Goal: Task Accomplishment & Management: Manage account settings

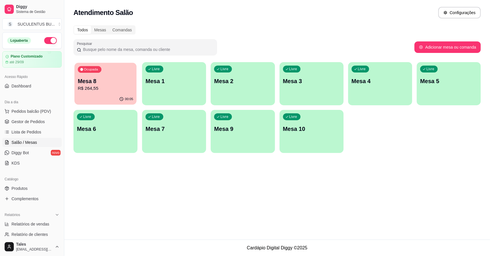
click at [115, 81] on p "Mesa 8" at bounding box center [105, 81] width 55 height 8
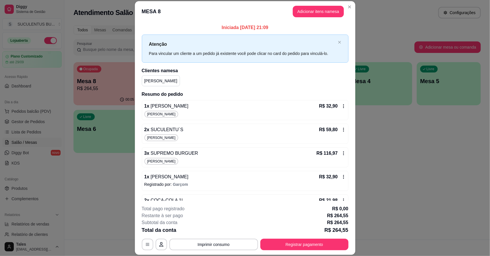
click at [342, 130] on icon at bounding box center [344, 129] width 5 height 5
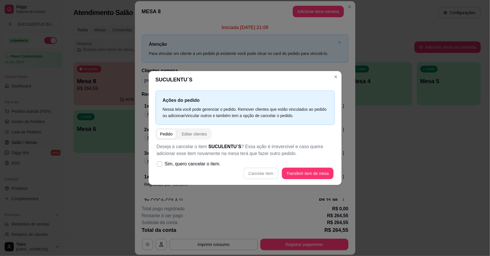
click at [268, 172] on div "Cancelar item Transferir item de mesa" at bounding box center [245, 173] width 177 height 11
click at [166, 166] on span "Sim, quero cancelar o item." at bounding box center [193, 163] width 56 height 7
click at [160, 166] on input "Sim, quero cancelar o item." at bounding box center [159, 167] width 4 height 4
checkbox input "true"
click at [271, 175] on button "Cancelar item" at bounding box center [261, 173] width 34 height 11
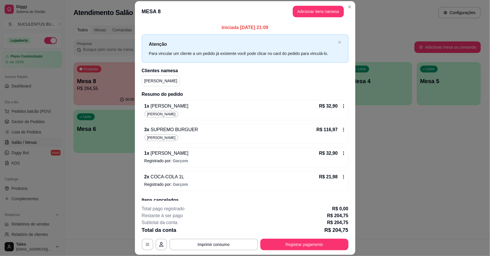
scroll to position [26, 0]
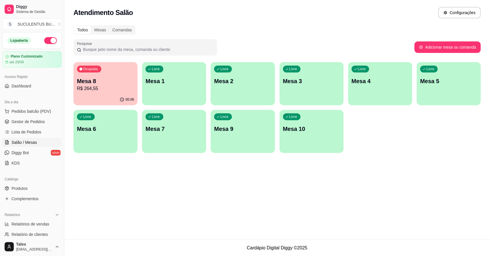
click at [118, 88] on p "R$ 264,55" at bounding box center [105, 88] width 57 height 7
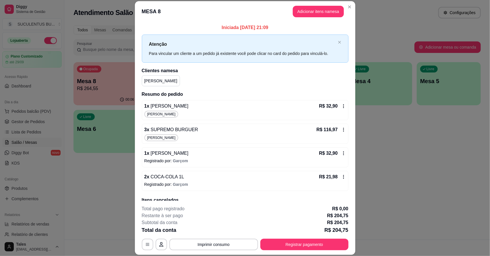
scroll to position [17, 0]
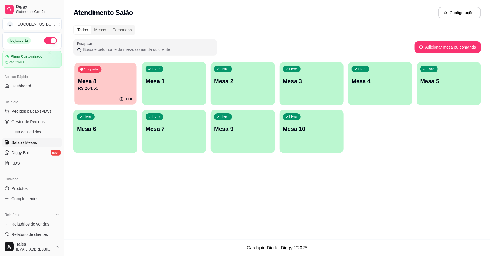
click at [108, 98] on div "00:10" at bounding box center [105, 99] width 62 height 11
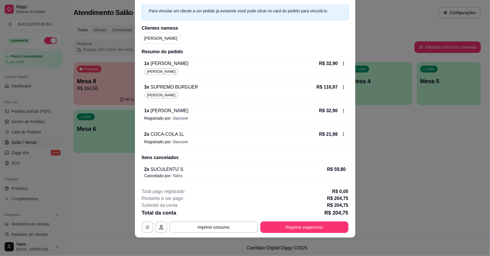
click at [342, 133] on icon at bounding box center [344, 134] width 5 height 5
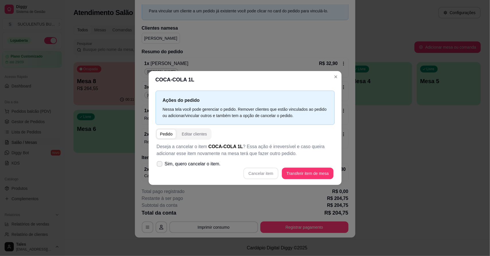
click at [195, 163] on span "Sim, quero cancelar o item." at bounding box center [193, 163] width 56 height 7
click at [160, 165] on input "Sim, quero cancelar o item." at bounding box center [159, 167] width 4 height 4
checkbox input "true"
click at [266, 172] on button "Cancelar item" at bounding box center [261, 173] width 34 height 11
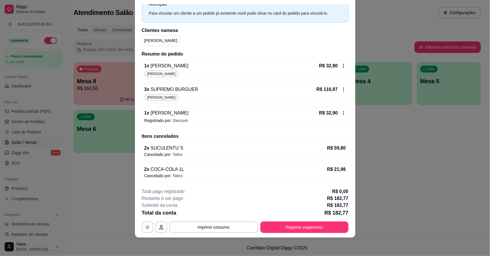
scroll to position [0, 0]
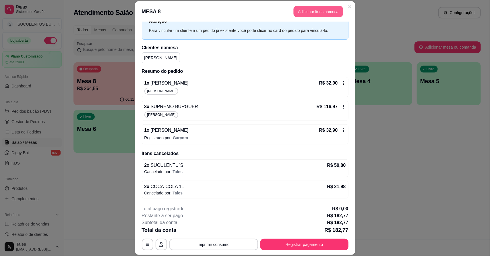
click at [312, 13] on button "Adicionar itens na mesa" at bounding box center [318, 11] width 49 height 11
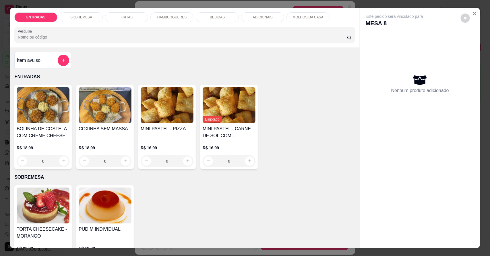
click at [122, 15] on p "FRITAS" at bounding box center [127, 17] width 12 height 5
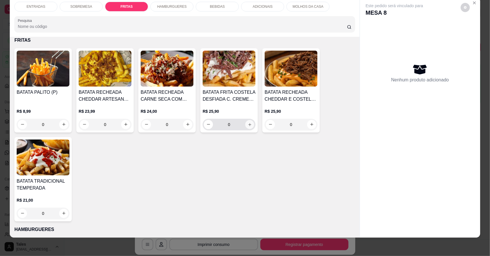
click at [249, 124] on icon "increase-product-quantity" at bounding box center [250, 124] width 3 height 3
type input "1"
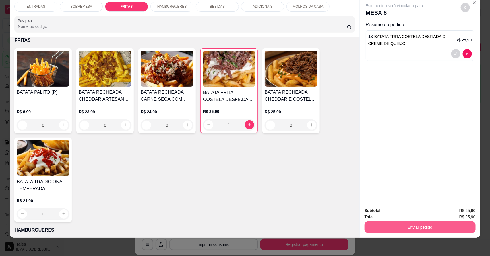
click at [432, 224] on button "Enviar pedido" at bounding box center [420, 226] width 111 height 11
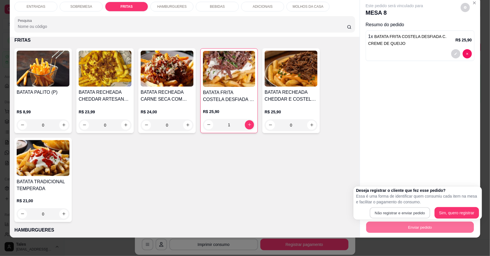
click at [422, 211] on button "Não registrar e enviar pedido" at bounding box center [400, 212] width 60 height 11
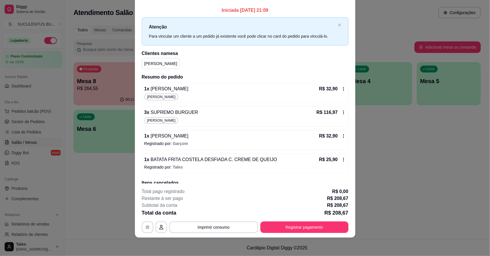
scroll to position [36, 0]
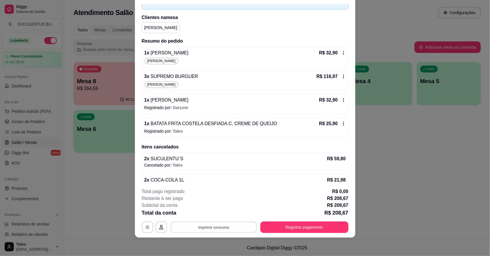
click at [235, 228] on button "Imprimir consumo" at bounding box center [214, 226] width 86 height 11
click at [224, 213] on button "IMPRESSORA CAIXA" at bounding box center [212, 213] width 47 height 9
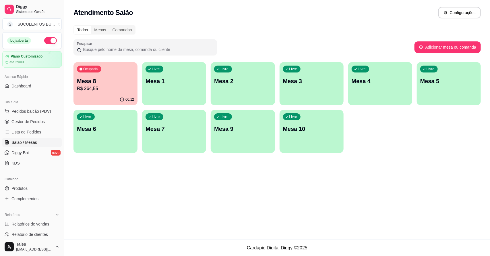
click at [236, 172] on div "Atendimento Salão Configurações Todos Mesas Comandas Pesquisar Adicionar mesa o…" at bounding box center [277, 119] width 426 height 239
click at [40, 111] on span "Pedidos balcão (PDV)" at bounding box center [31, 111] width 40 height 6
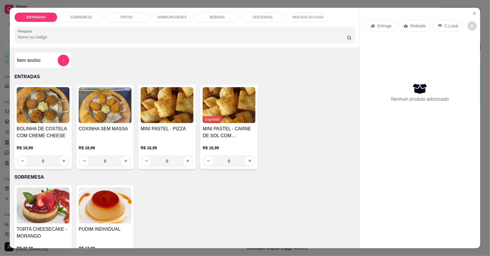
click at [174, 19] on p "HAMBURGUERES" at bounding box center [172, 17] width 30 height 5
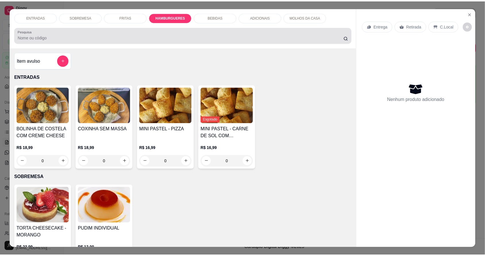
scroll to position [11, 0]
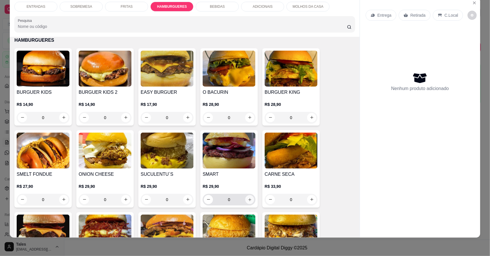
click at [248, 200] on icon "increase-product-quantity" at bounding box center [250, 199] width 4 height 4
type input "1"
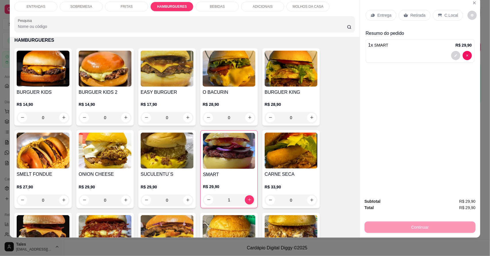
click at [378, 14] on p "Entrega" at bounding box center [385, 15] width 14 height 6
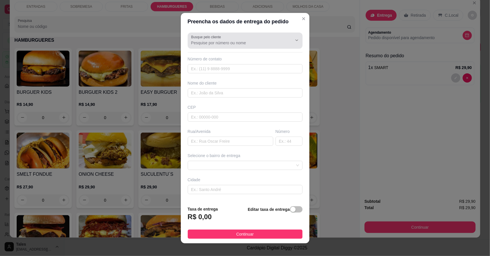
click at [243, 44] on input "Busque pelo cliente" at bounding box center [237, 43] width 92 height 6
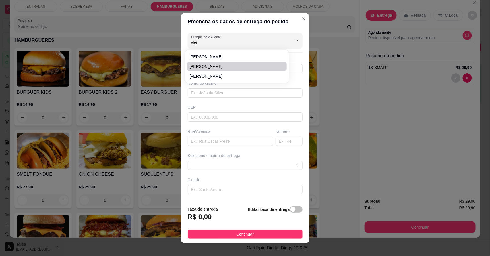
click at [212, 66] on span "[PERSON_NAME]" at bounding box center [234, 67] width 89 height 6
type input "[PERSON_NAME]"
type input "88993077583"
type input "[PERSON_NAME]"
type input "63155000"
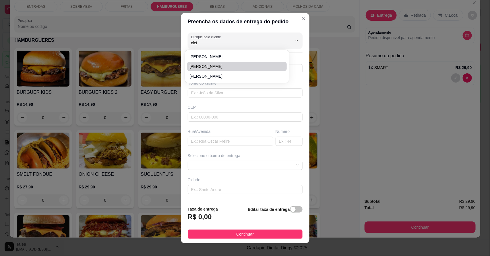
type input "[GEOGRAPHIC_DATA]"
type input "420"
type input "Salitre"
type input "Em frente a brinquedo praça"
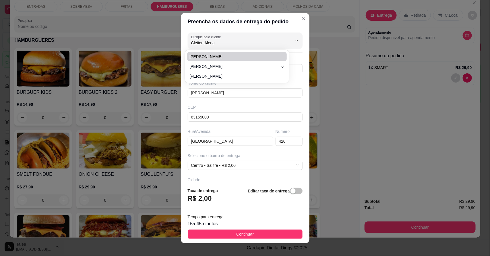
click at [228, 57] on span "[PERSON_NAME]" at bounding box center [234, 57] width 89 height 6
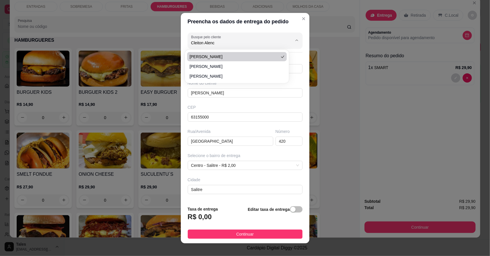
type input "[PERSON_NAME]"
type input "88992464351"
type input "[PERSON_NAME]"
type input "Rua [PERSON_NAME]"
type input "215"
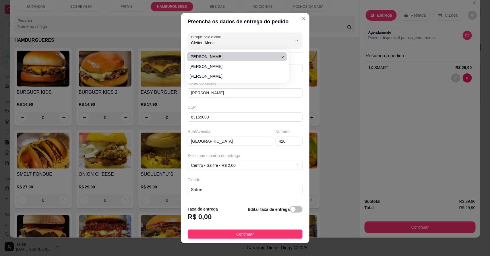
type input "[PERSON_NAME] a lanchonete doces e delícias"
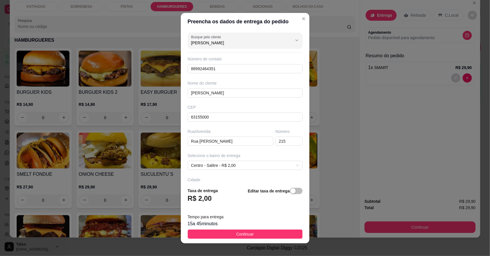
click at [236, 233] on span "Continuar" at bounding box center [245, 234] width 18 height 6
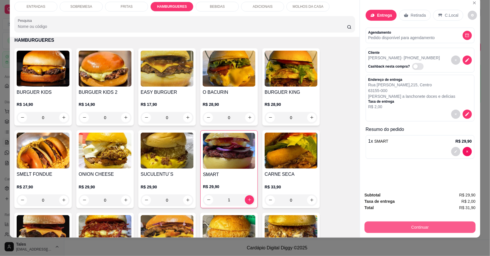
click at [414, 223] on button "Continuar" at bounding box center [420, 226] width 111 height 11
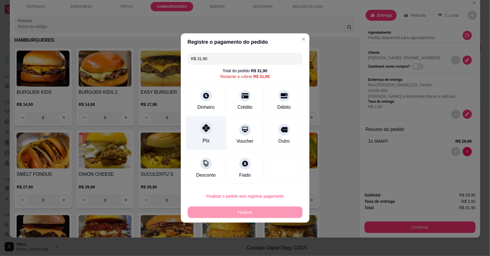
click at [206, 118] on div "Pix" at bounding box center [206, 133] width 41 height 34
type input "R$ 0,00"
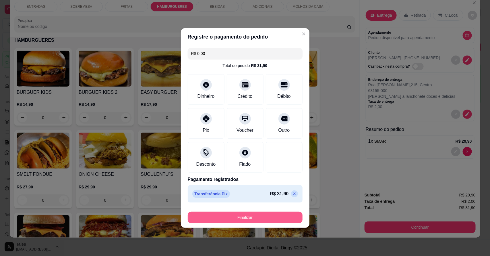
click at [248, 220] on button "Finalizar" at bounding box center [245, 216] width 115 height 11
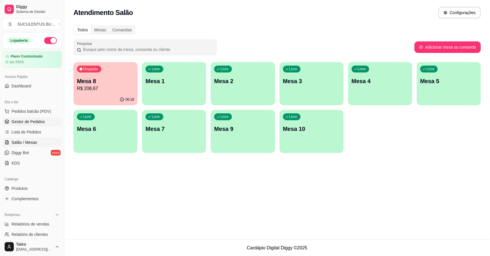
click at [35, 121] on span "Gestor de Pedidos" at bounding box center [27, 122] width 33 height 6
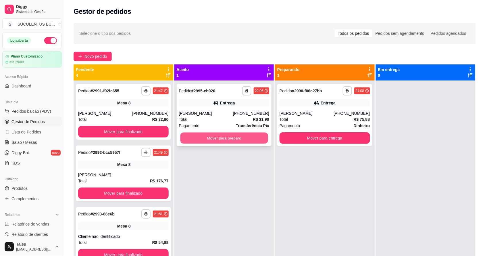
click at [230, 140] on button "Mover para preparo" at bounding box center [224, 137] width 88 height 11
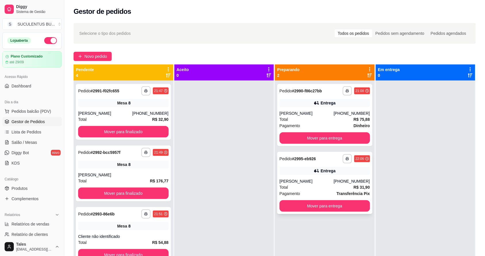
click at [322, 180] on div "[PERSON_NAME]" at bounding box center [307, 181] width 54 height 6
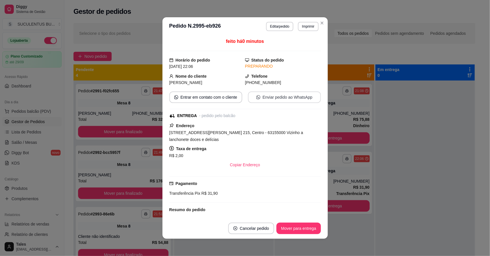
click at [274, 99] on button "Enviar pedido ao WhatsApp" at bounding box center [284, 96] width 73 height 11
click at [206, 86] on div "[PERSON_NAME]" at bounding box center [208, 82] width 76 height 6
click at [270, 82] on span "[PHONE_NUMBER]" at bounding box center [263, 82] width 36 height 5
click at [276, 20] on header "**********" at bounding box center [246, 26] width 166 height 18
click at [276, 25] on button "Editar pedido" at bounding box center [279, 26] width 27 height 9
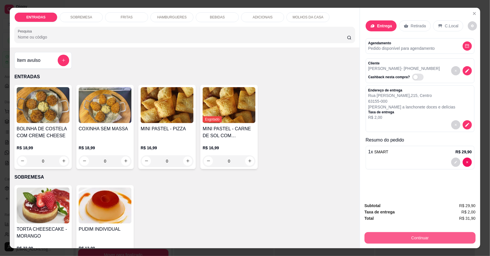
click at [391, 242] on button "Continuar" at bounding box center [420, 237] width 111 height 11
click at [467, 73] on icon "decrease-product-quantity" at bounding box center [467, 70] width 5 height 5
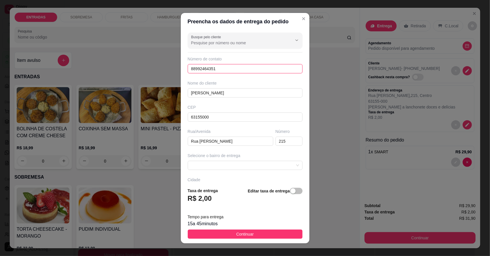
click at [248, 70] on input "88992464351" at bounding box center [245, 68] width 115 height 9
type input "[PHONE_NUMBER]"
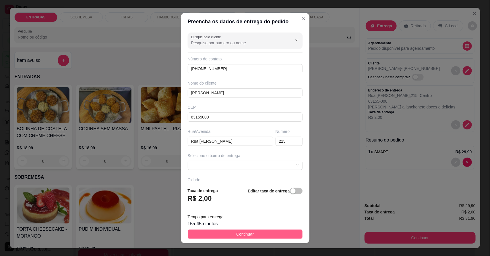
click at [257, 233] on button "Continuar" at bounding box center [245, 233] width 115 height 9
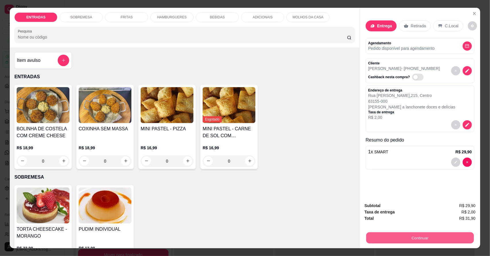
click at [389, 238] on button "Continuar" at bounding box center [421, 237] width 108 height 11
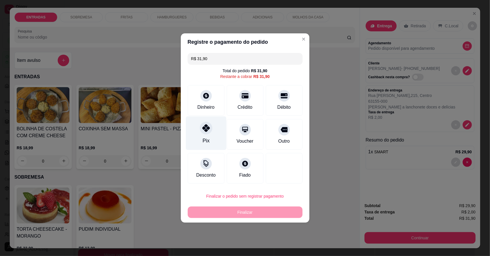
click at [209, 136] on div "Pix" at bounding box center [206, 133] width 41 height 34
type input "R$ 0,00"
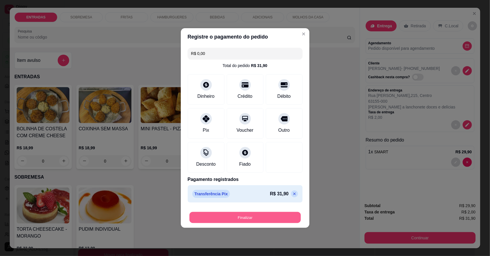
click at [250, 221] on button "Finalizar" at bounding box center [245, 217] width 111 height 11
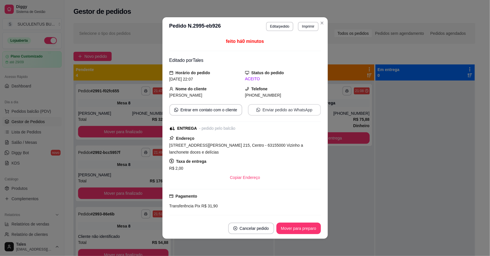
click at [280, 106] on button "Enviar pedido ao WhatsApp" at bounding box center [284, 109] width 73 height 11
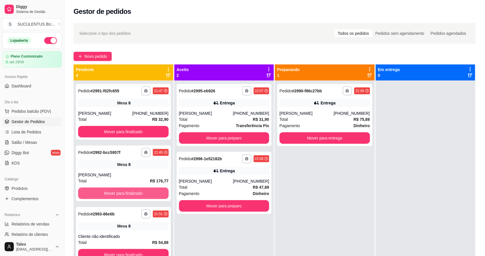
scroll to position [16, 0]
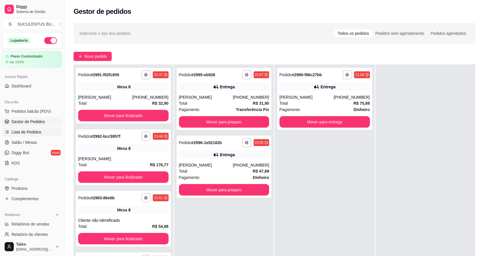
click at [25, 131] on span "Lista de Pedidos" at bounding box center [26, 132] width 30 height 6
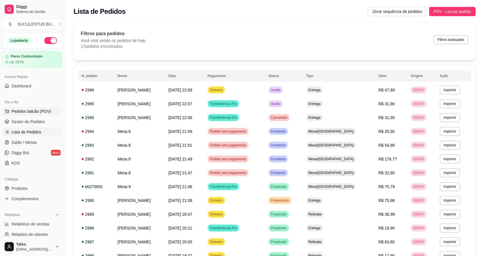
click at [39, 112] on span "Pedidos balcão (PDV)" at bounding box center [31, 111] width 40 height 6
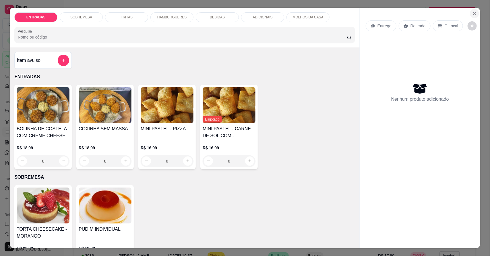
click at [473, 11] on icon "Close" at bounding box center [475, 13] width 5 height 5
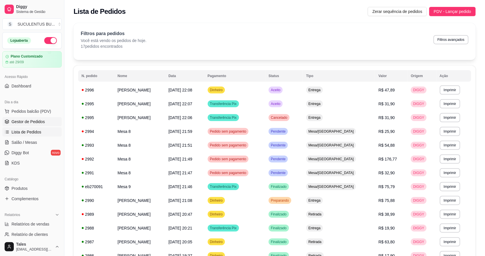
click at [37, 121] on span "Gestor de Pedidos" at bounding box center [27, 122] width 33 height 6
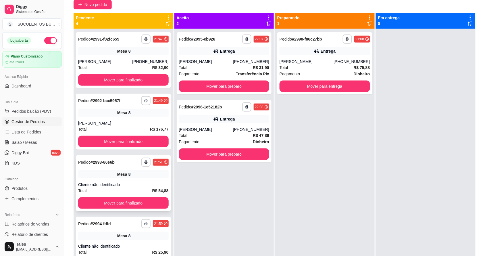
scroll to position [16, 0]
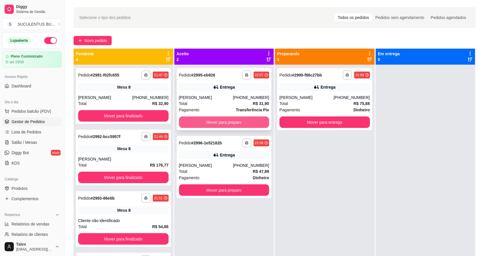
click at [244, 123] on button "Mover para preparo" at bounding box center [224, 121] width 91 height 11
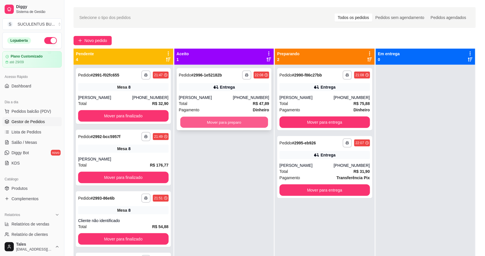
click at [240, 119] on button "Mover para preparo" at bounding box center [224, 122] width 88 height 11
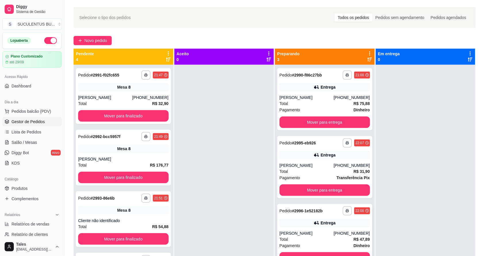
click at [320, 227] on div "**********" at bounding box center [324, 235] width 95 height 62
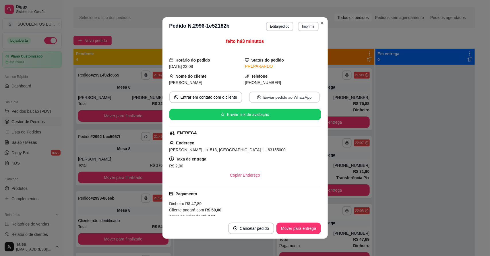
click at [286, 96] on button "Enviar pedido ao WhatsApp" at bounding box center [284, 97] width 71 height 11
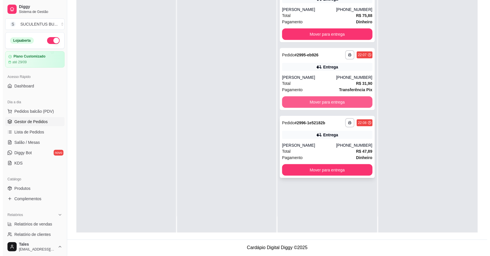
scroll to position [0, 0]
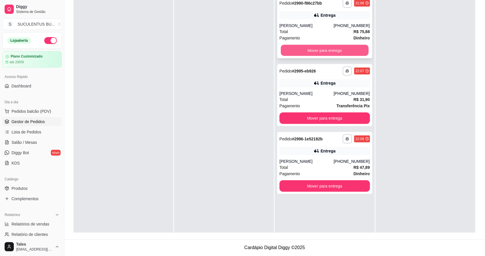
click at [325, 52] on button "Mover para entrega" at bounding box center [325, 50] width 88 height 11
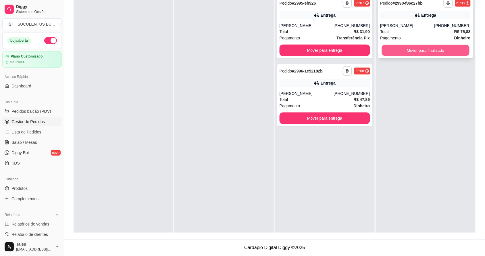
click at [432, 53] on button "Mover para finalizado" at bounding box center [426, 50] width 88 height 11
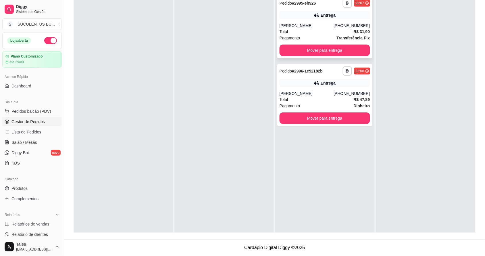
click at [343, 15] on div "Entrega" at bounding box center [325, 15] width 91 height 8
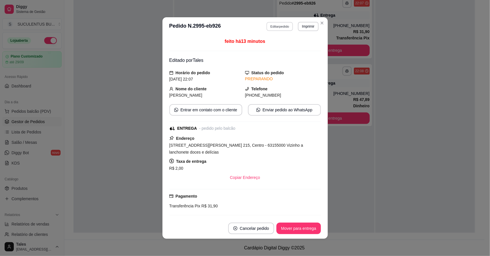
click at [284, 26] on button "Editar pedido" at bounding box center [280, 26] width 27 height 9
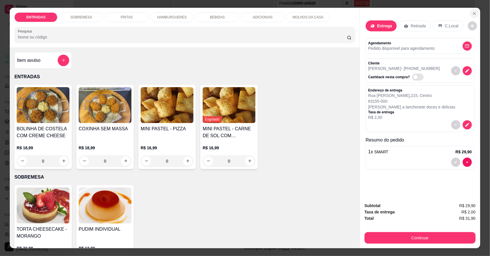
click at [473, 13] on icon "Close" at bounding box center [475, 13] width 5 height 5
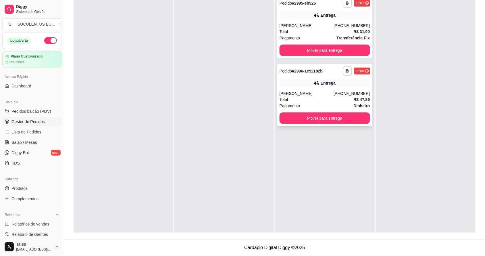
click at [345, 84] on div "Entrega" at bounding box center [325, 83] width 91 height 8
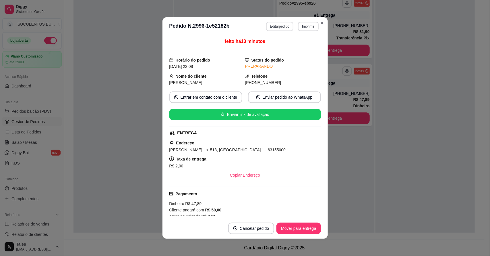
click at [282, 26] on button "Editar pedido" at bounding box center [279, 26] width 27 height 9
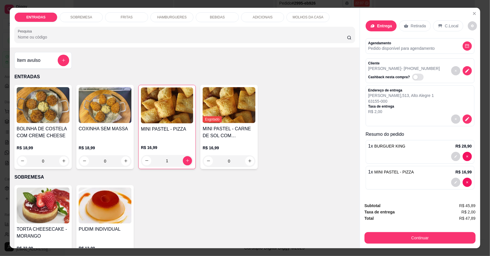
drag, startPoint x: 315, startPoint y: 80, endPoint x: 276, endPoint y: 82, distance: 38.3
click at [276, 82] on div "Item avulso ENTRADAS BOLINHA DE COSTELA COM CREME CHEESE R$ 18,99 0 COXINHA SEM…" at bounding box center [185, 147] width 350 height 201
click at [220, 19] on p "BEBIDAS" at bounding box center [217, 17] width 15 height 5
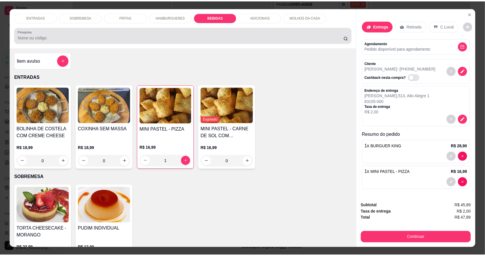
scroll to position [11, 0]
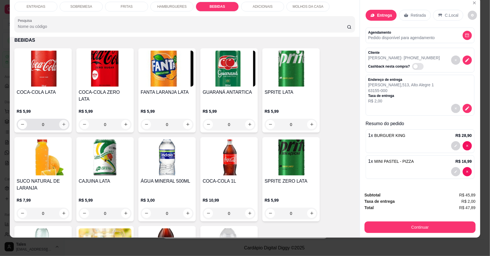
click at [62, 122] on icon "increase-product-quantity" at bounding box center [64, 124] width 4 height 4
type input "1"
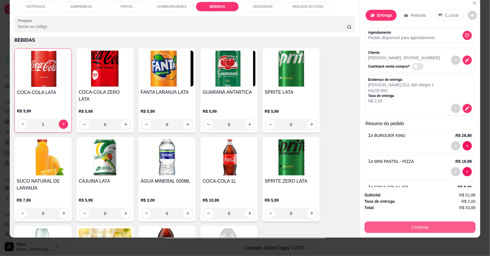
click at [399, 224] on button "Continuar" at bounding box center [420, 226] width 111 height 11
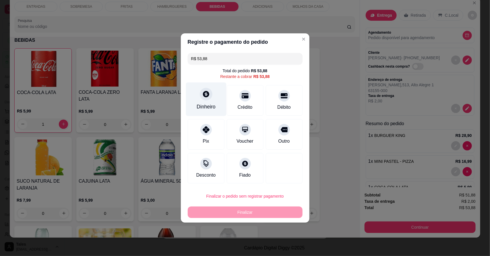
click at [211, 103] on div "Dinheiro" at bounding box center [206, 106] width 19 height 7
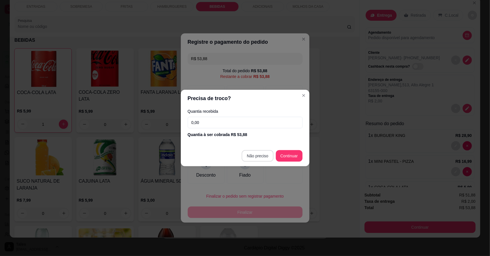
type input "R$ 0,00"
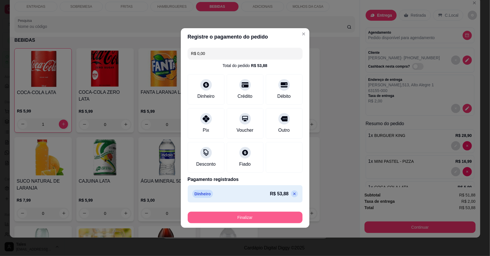
click at [261, 215] on button "Finalizar" at bounding box center [245, 216] width 115 height 11
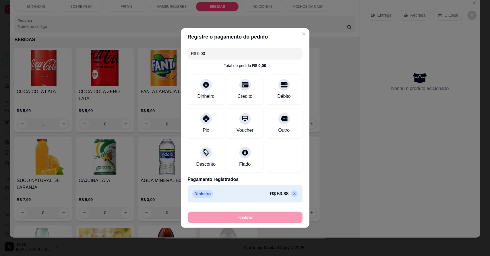
type input "0"
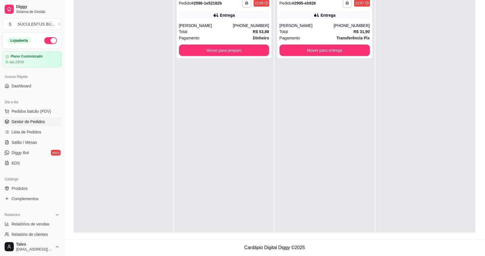
scroll to position [0, 0]
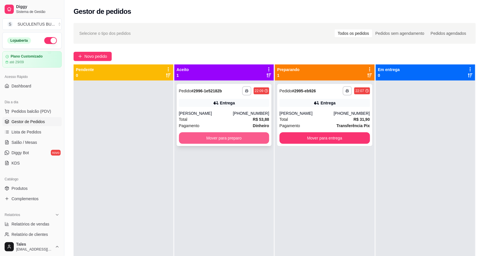
click at [251, 140] on button "Mover para preparo" at bounding box center [224, 137] width 91 height 11
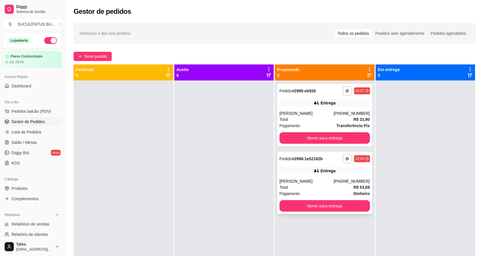
click at [322, 157] on div "**********" at bounding box center [325, 158] width 91 height 9
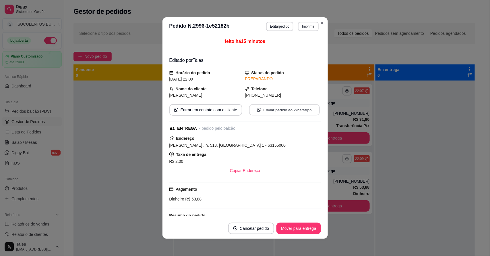
click at [286, 112] on button "Enviar pedido ao WhatsApp" at bounding box center [284, 109] width 71 height 11
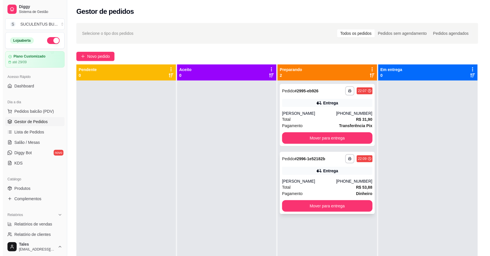
scroll to position [16, 0]
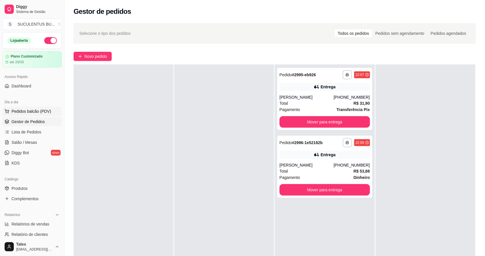
click at [33, 109] on span "Pedidos balcão (PDV)" at bounding box center [31, 111] width 40 height 6
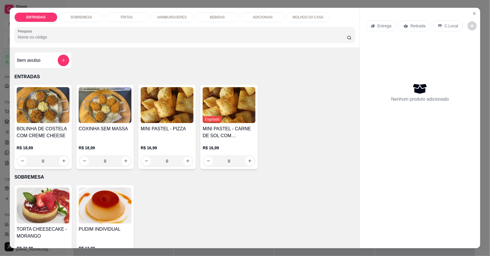
click at [175, 17] on p "HAMBURGUERES" at bounding box center [172, 17] width 30 height 5
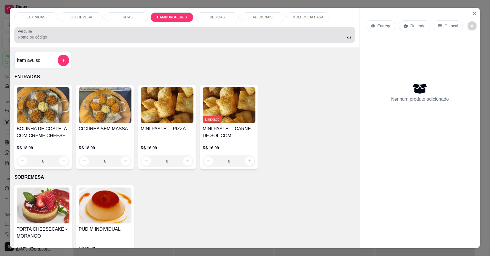
scroll to position [11, 0]
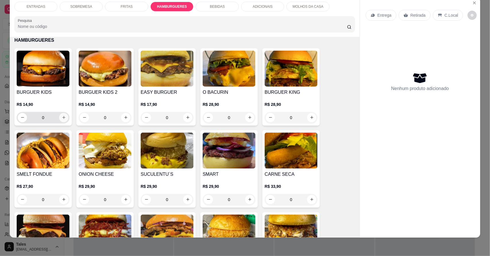
click at [62, 117] on icon "increase-product-quantity" at bounding box center [64, 117] width 4 height 4
type input "1"
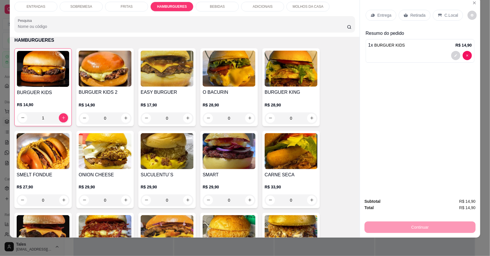
click at [231, 6] on div "BEBIDAS" at bounding box center [217, 7] width 43 height 10
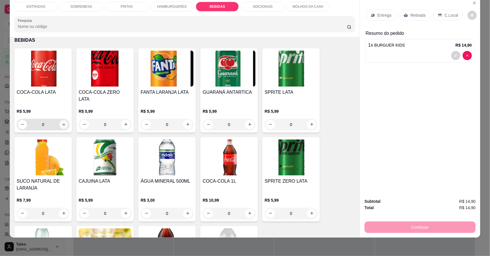
click at [63, 122] on icon "increase-product-quantity" at bounding box center [64, 124] width 4 height 4
type input "1"
click at [378, 11] on div "Entrega" at bounding box center [381, 15] width 31 height 11
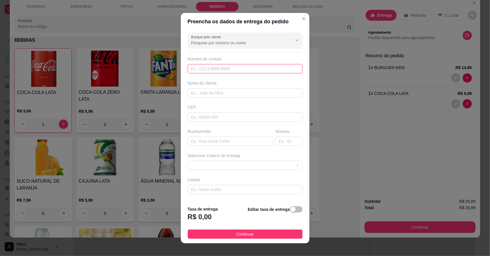
click at [245, 70] on input "text" at bounding box center [245, 68] width 115 height 9
type input "[PHONE_NUMBER]"
drag, startPoint x: 244, startPoint y: 94, endPoint x: 240, endPoint y: 95, distance: 3.9
click at [243, 94] on input "text" at bounding box center [245, 92] width 115 height 9
type input "damiana"
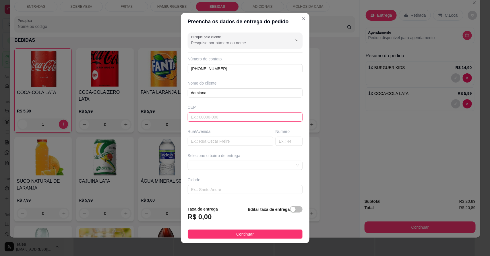
click at [234, 115] on input "text" at bounding box center [245, 116] width 115 height 9
type input "6155000"
click at [239, 139] on input "text" at bounding box center [231, 140] width 86 height 9
click at [236, 141] on input "text" at bounding box center [231, 140] width 86 height 9
type input "r"
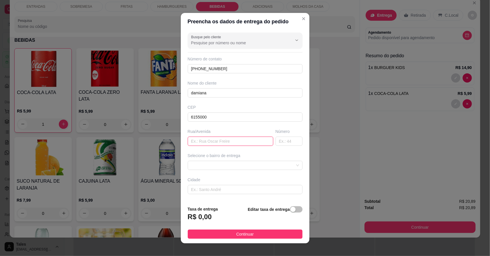
click at [221, 143] on input "text" at bounding box center [231, 140] width 86 height 9
type input "rua de [PERSON_NAME] casa verde final da esquina"
click at [276, 143] on input "text" at bounding box center [289, 140] width 27 height 9
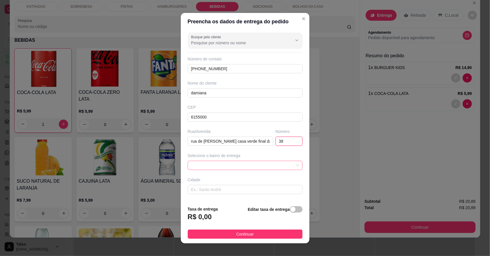
click at [272, 166] on span at bounding box center [245, 165] width 108 height 9
type input "38"
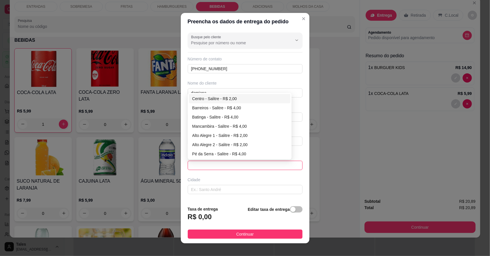
click at [226, 97] on div "Centro - Salitre - R$ 2,00" at bounding box center [240, 98] width 95 height 6
type input "Salitre"
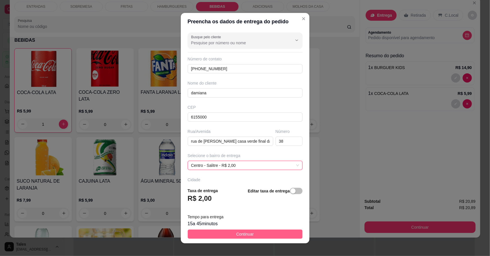
click at [236, 235] on span "Continuar" at bounding box center [245, 234] width 18 height 6
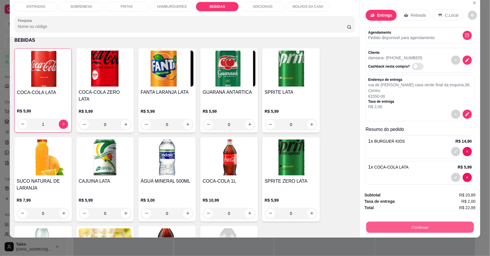
click at [385, 226] on button "Continuar" at bounding box center [421, 227] width 108 height 11
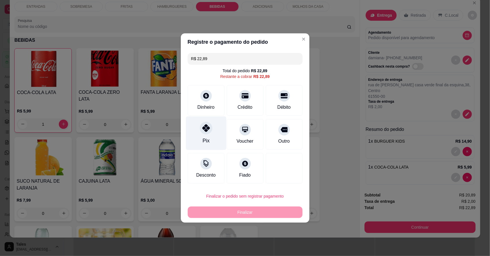
click at [208, 134] on div "Pix" at bounding box center [206, 133] width 41 height 34
type input "R$ 0,00"
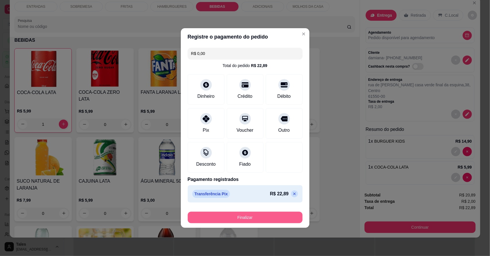
click at [231, 220] on button "Finalizar" at bounding box center [245, 216] width 115 height 11
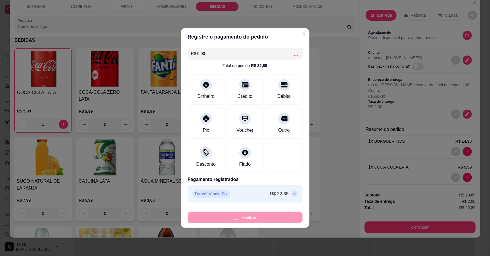
type input "0"
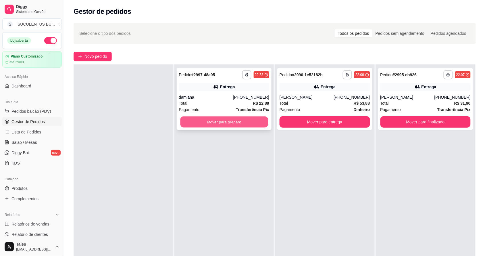
click at [245, 117] on button "Mover para preparo" at bounding box center [224, 121] width 88 height 11
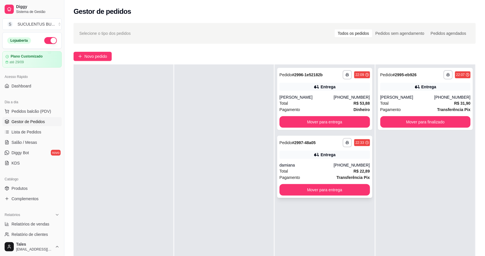
click at [346, 167] on div "[PHONE_NUMBER]" at bounding box center [352, 165] width 36 height 6
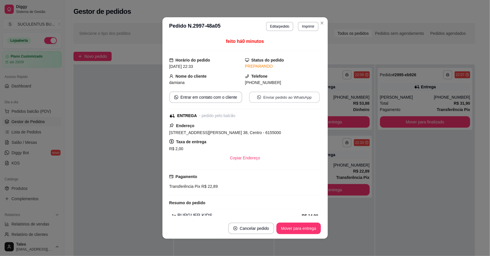
click at [280, 97] on button "Enviar pedido ao WhatsApp" at bounding box center [284, 97] width 71 height 11
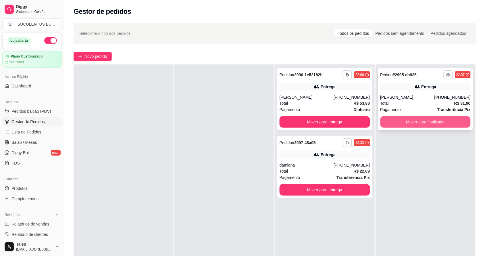
click at [437, 122] on button "Mover para finalizado" at bounding box center [425, 121] width 91 height 11
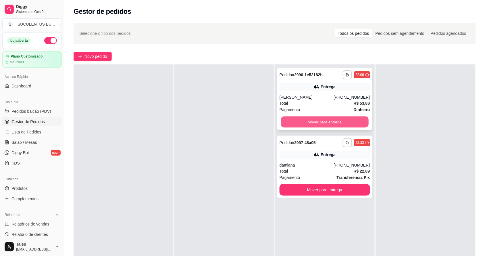
click at [340, 124] on button "Mover para entrega" at bounding box center [325, 121] width 88 height 11
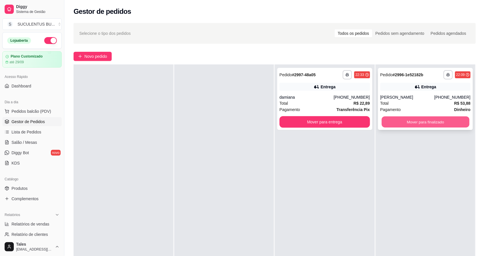
click at [440, 123] on button "Mover para finalizado" at bounding box center [426, 121] width 88 height 11
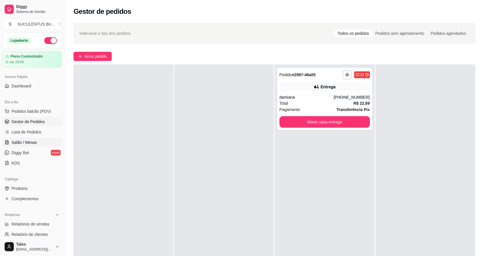
click at [32, 138] on link "Salão / Mesas" at bounding box center [31, 142] width 59 height 9
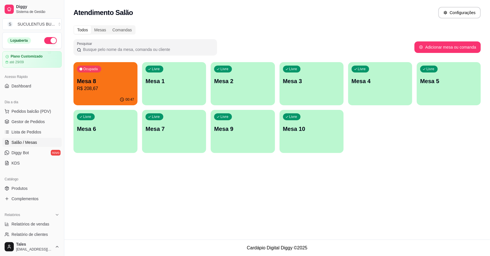
click at [102, 81] on p "Mesa 8" at bounding box center [105, 81] width 57 height 8
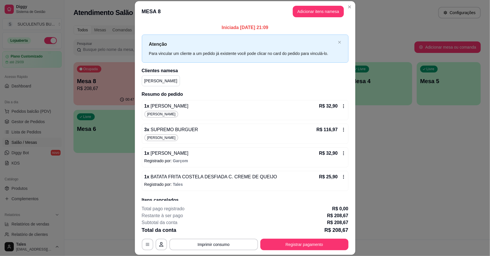
scroll to position [36, 0]
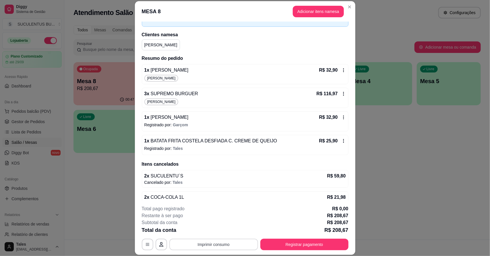
click at [236, 245] on button "Imprimir consumo" at bounding box center [214, 243] width 89 height 11
click at [218, 233] on button "IMPRESSORA CAIXA" at bounding box center [213, 230] width 46 height 9
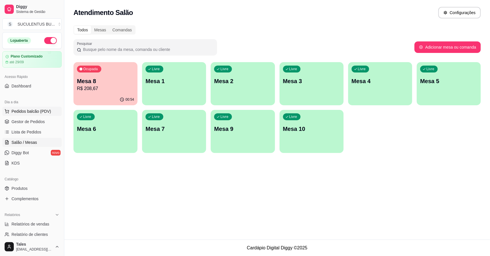
click at [34, 113] on span "Pedidos balcão (PDV)" at bounding box center [31, 111] width 40 height 6
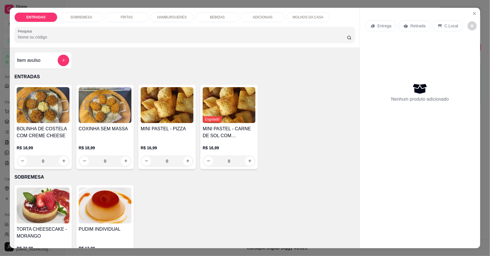
click at [165, 16] on p "HAMBURGUERES" at bounding box center [172, 17] width 30 height 5
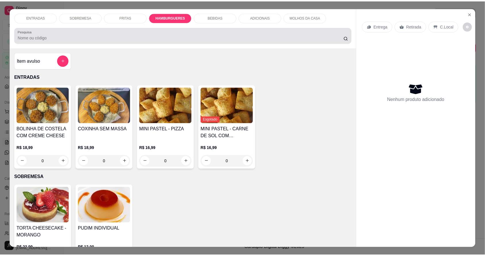
scroll to position [11, 0]
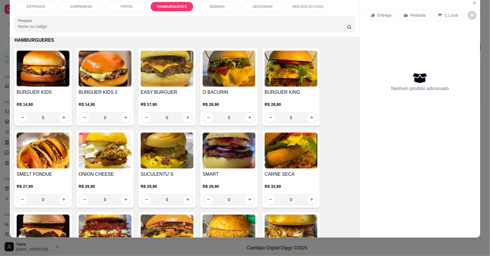
click at [186, 116] on div "0" at bounding box center [167, 117] width 53 height 11
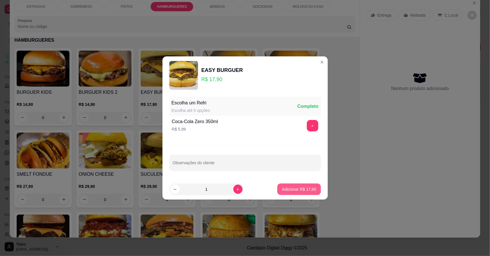
click at [288, 187] on p "Adicionar R$ 17,90" at bounding box center [299, 189] width 34 height 6
type input "1"
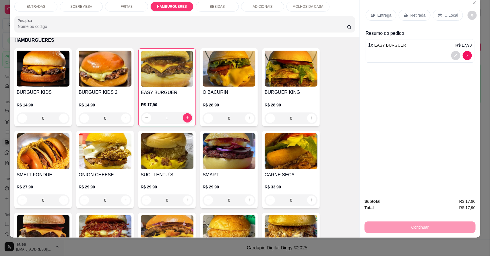
click at [411, 13] on p "Retirada" at bounding box center [418, 15] width 15 height 6
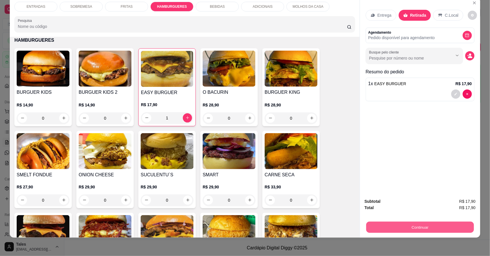
click at [410, 224] on button "Continuar" at bounding box center [421, 227] width 108 height 11
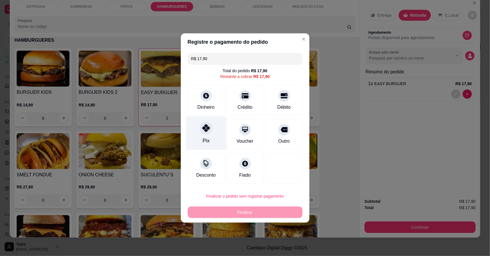
click at [211, 136] on div "Pix" at bounding box center [206, 133] width 41 height 34
type input "R$ 0,00"
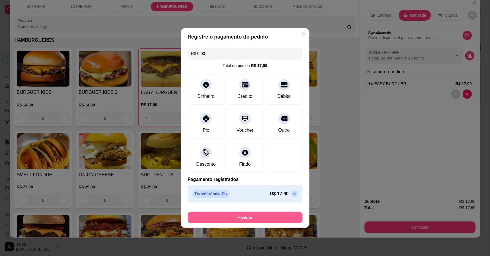
click at [245, 218] on button "Finalizar" at bounding box center [245, 216] width 115 height 11
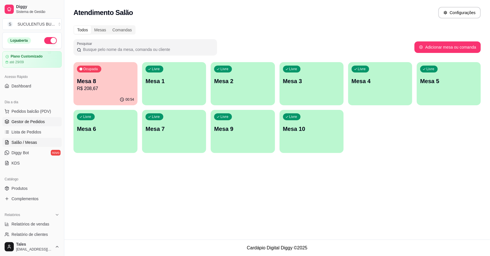
click at [32, 120] on span "Gestor de Pedidos" at bounding box center [27, 122] width 33 height 6
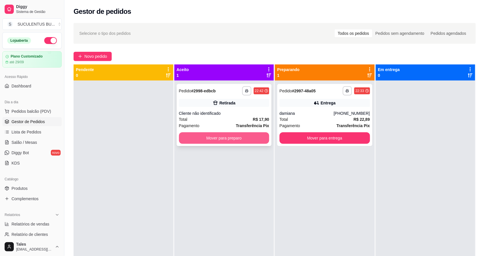
click at [230, 138] on button "Mover para preparo" at bounding box center [224, 137] width 91 height 11
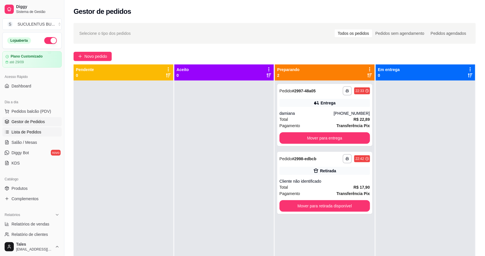
click at [13, 134] on span "Lista de Pedidos" at bounding box center [26, 132] width 30 height 6
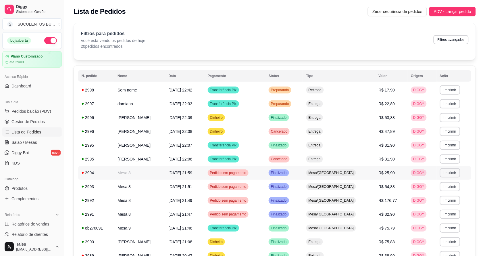
click at [204, 173] on td "[DATE] 21:59" at bounding box center [184, 173] width 39 height 14
click at [248, 184] on span "Pedido sem pagamento" at bounding box center [228, 186] width 39 height 5
click at [288, 185] on span "Finalizado" at bounding box center [279, 186] width 18 height 5
click at [288, 202] on span "Finalizado" at bounding box center [279, 200] width 18 height 5
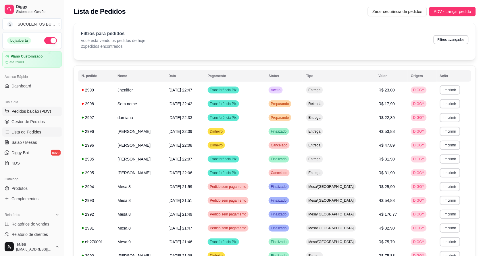
click at [33, 115] on button "Pedidos balcão (PDV)" at bounding box center [31, 111] width 59 height 9
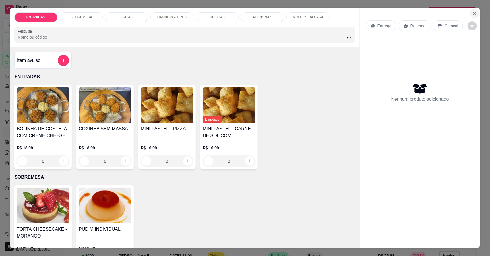
click at [473, 13] on icon "Close" at bounding box center [475, 13] width 5 height 5
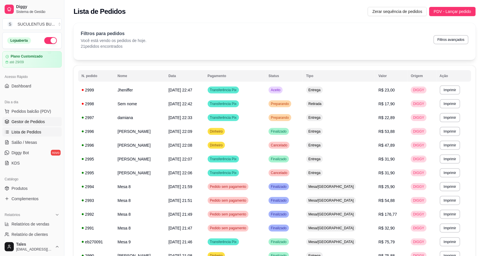
click at [42, 119] on span "Gestor de Pedidos" at bounding box center [27, 122] width 33 height 6
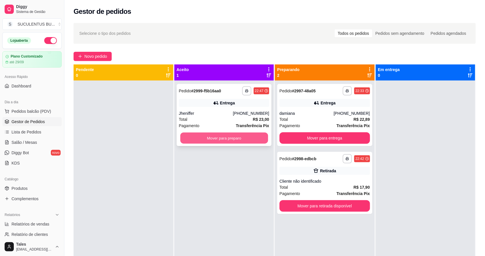
click at [253, 136] on button "Mover para preparo" at bounding box center [224, 137] width 88 height 11
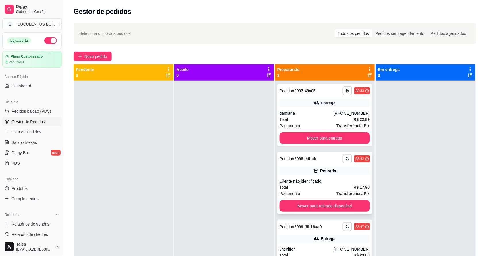
scroll to position [16, 0]
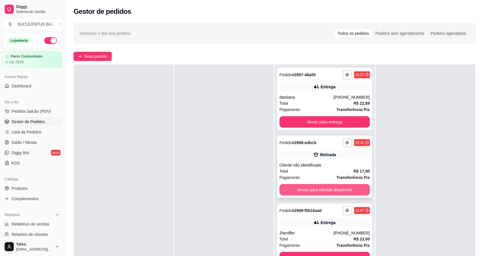
click at [341, 188] on button "Mover para retirada disponível" at bounding box center [325, 189] width 91 height 11
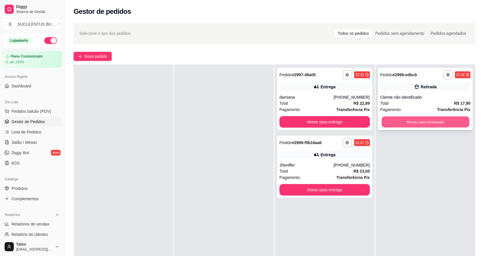
click at [417, 121] on button "Mover para finalizado" at bounding box center [426, 121] width 88 height 11
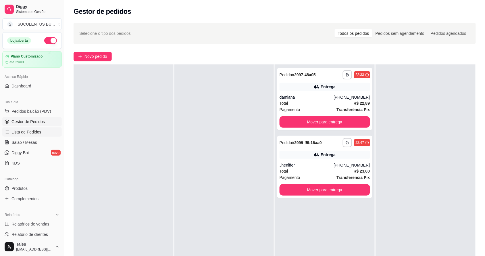
click at [35, 134] on span "Lista de Pedidos" at bounding box center [26, 132] width 30 height 6
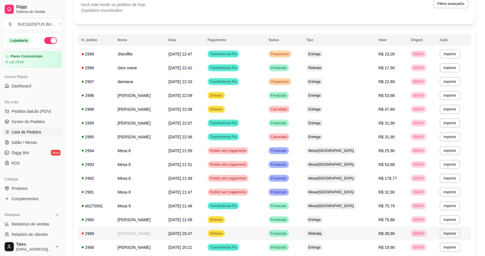
scroll to position [108, 0]
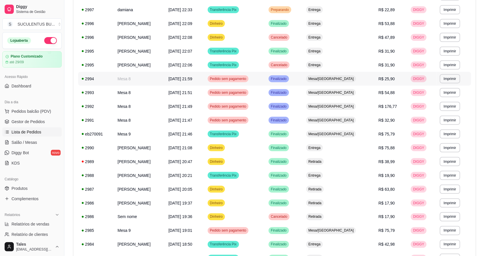
click at [378, 78] on td "R$ 25,90" at bounding box center [391, 79] width 32 height 14
click at [303, 91] on td "Finalizado" at bounding box center [284, 93] width 38 height 14
click at [336, 108] on span "Mesa/[GEOGRAPHIC_DATA]" at bounding box center [331, 106] width 48 height 5
click at [303, 106] on td "Finalizado" at bounding box center [284, 106] width 38 height 14
click at [349, 117] on div "Mesa/[GEOGRAPHIC_DATA]" at bounding box center [331, 120] width 50 height 7
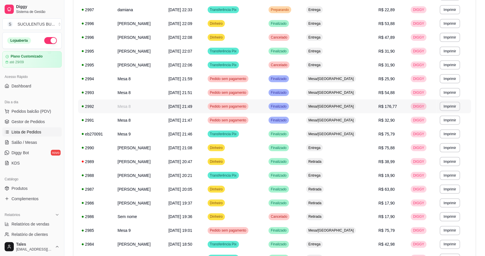
click at [355, 106] on span "Mesa/[GEOGRAPHIC_DATA]" at bounding box center [331, 106] width 48 height 5
click at [363, 120] on td "Mesa/[GEOGRAPHIC_DATA]" at bounding box center [339, 120] width 72 height 14
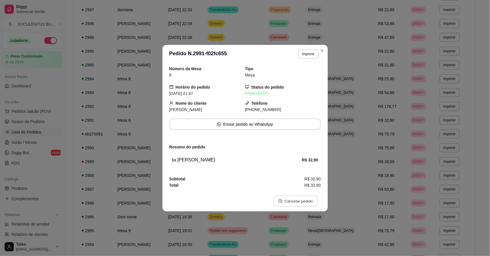
click at [303, 203] on button "Cancelar pedido" at bounding box center [296, 200] width 45 height 11
click at [284, 185] on button "não" at bounding box center [286, 187] width 21 height 11
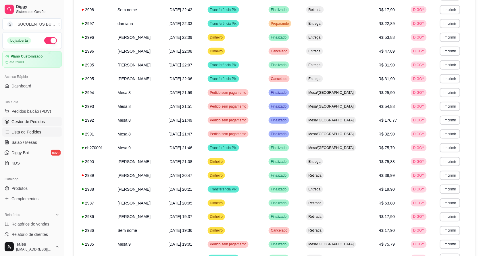
click at [13, 123] on span "Gestor de Pedidos" at bounding box center [27, 122] width 33 height 6
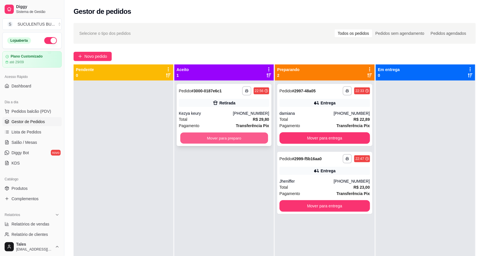
click at [251, 135] on button "Mover para preparo" at bounding box center [224, 137] width 88 height 11
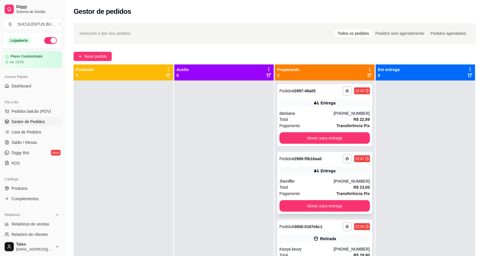
scroll to position [16, 0]
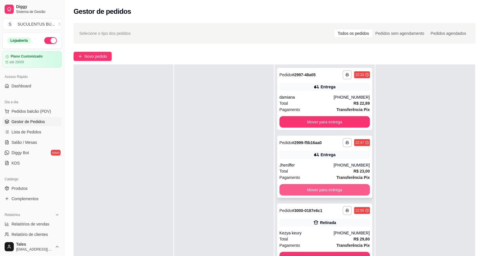
click at [336, 193] on button "Mover para entrega" at bounding box center [325, 189] width 91 height 11
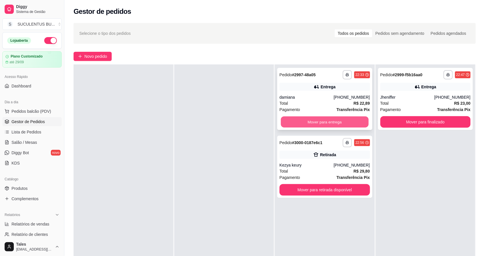
click at [334, 119] on button "Mover para entrega" at bounding box center [325, 121] width 88 height 11
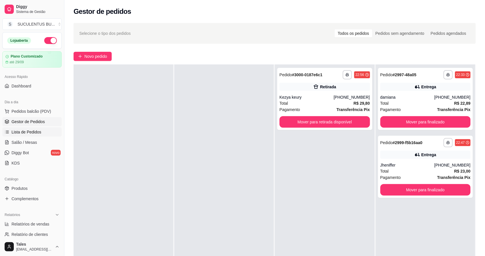
click at [32, 131] on span "Lista de Pedidos" at bounding box center [26, 132] width 30 height 6
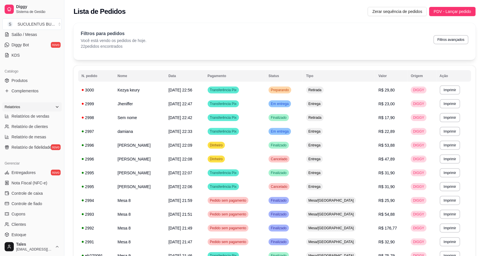
scroll to position [157, 0]
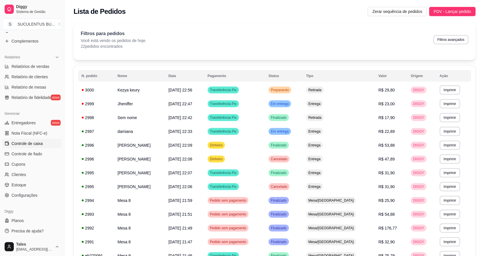
click at [27, 144] on span "Controle de caixa" at bounding box center [26, 144] width 31 height 6
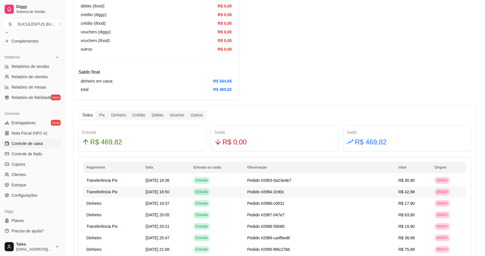
scroll to position [199, 0]
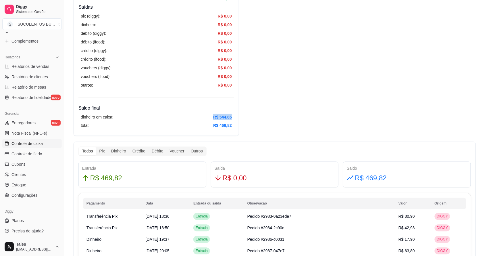
drag, startPoint x: 232, startPoint y: 116, endPoint x: 198, endPoint y: 116, distance: 33.9
click at [198, 116] on div "dinheiro em caixa: R$ 544,65" at bounding box center [156, 117] width 151 height 6
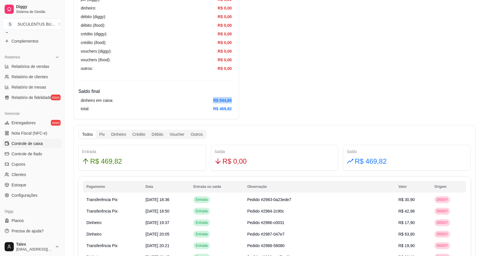
scroll to position [251, 0]
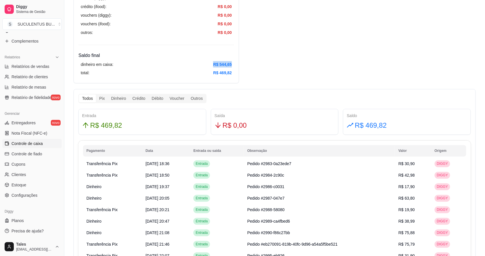
click at [221, 65] on article "R$ 544,65" at bounding box center [222, 64] width 19 height 6
drag, startPoint x: 219, startPoint y: 74, endPoint x: 235, endPoint y: 70, distance: 15.9
click at [166, 54] on h4 "Saldo final" at bounding box center [156, 55] width 156 height 7
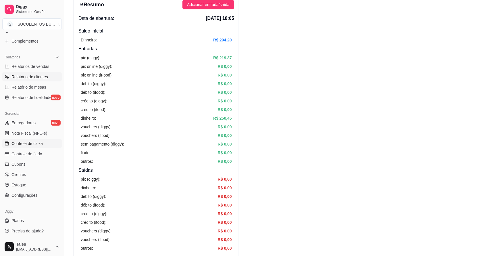
scroll to position [0, 0]
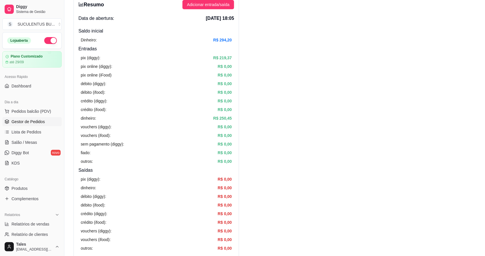
click at [42, 119] on span "Gestor de Pedidos" at bounding box center [27, 122] width 33 height 6
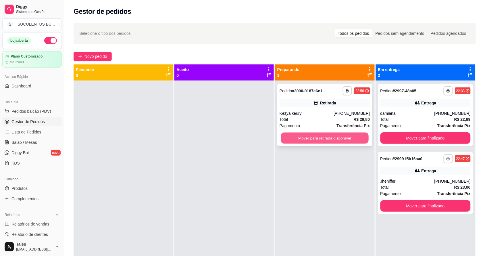
click at [334, 133] on button "Mover para retirada disponível" at bounding box center [325, 137] width 88 height 11
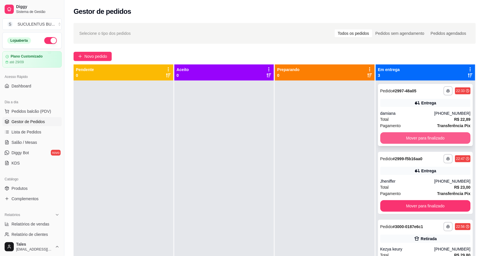
click at [431, 136] on button "Mover para finalizado" at bounding box center [425, 137] width 91 height 11
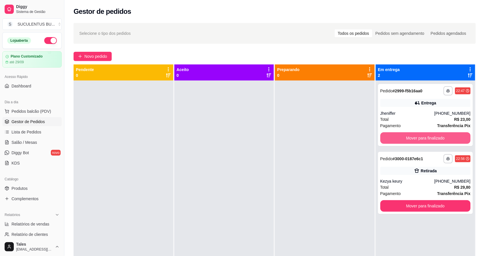
click at [431, 136] on button "Mover para finalizado" at bounding box center [425, 137] width 91 height 11
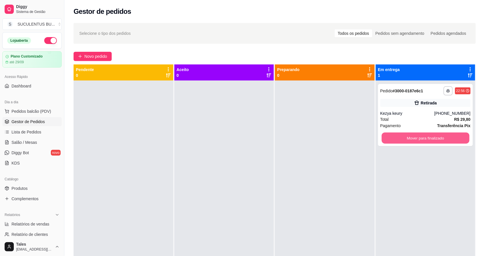
click at [431, 136] on button "Mover para finalizado" at bounding box center [426, 137] width 88 height 11
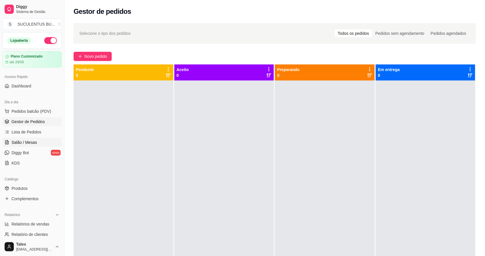
click at [36, 139] on link "Salão / Mesas" at bounding box center [31, 142] width 59 height 9
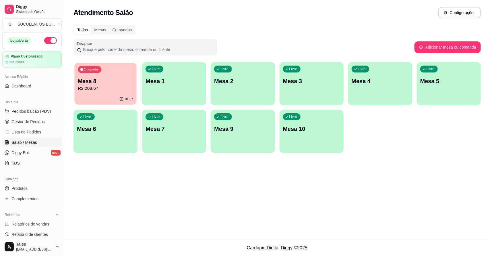
click at [110, 95] on div "01:27" at bounding box center [105, 99] width 62 height 11
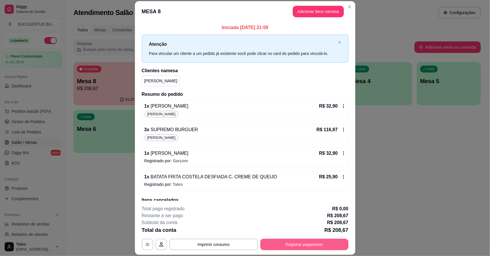
click at [300, 240] on button "Registrar pagamento" at bounding box center [305, 243] width 88 height 11
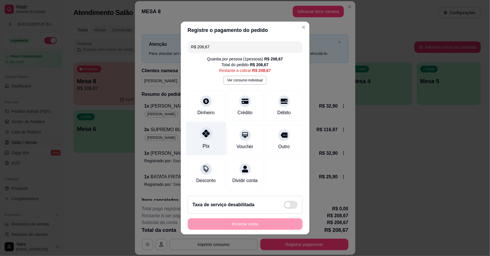
click at [205, 136] on div "Pix" at bounding box center [206, 139] width 41 height 34
type input "R$ 0,00"
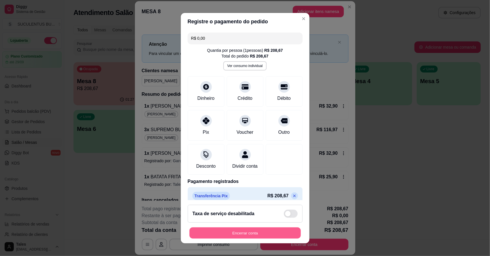
click at [249, 233] on button "Encerrar conta" at bounding box center [245, 232] width 111 height 11
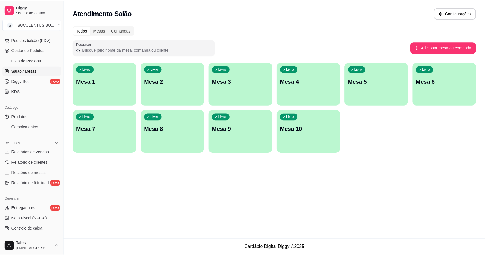
scroll to position [108, 0]
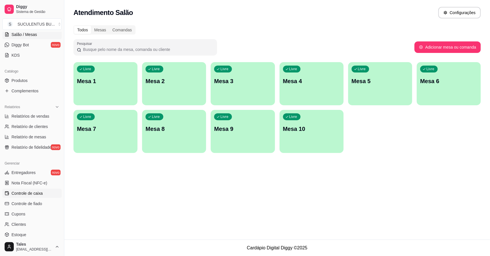
click at [22, 195] on span "Controle de caixa" at bounding box center [26, 193] width 31 height 6
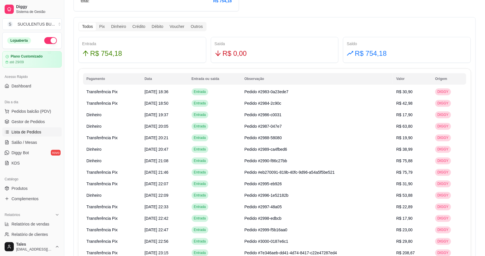
click at [36, 131] on span "Lista de Pedidos" at bounding box center [26, 132] width 30 height 6
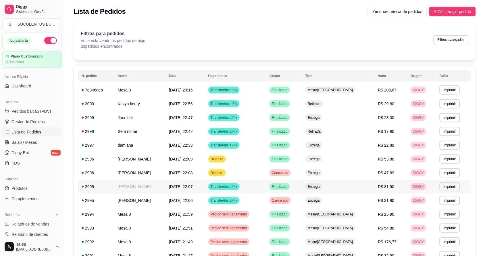
scroll to position [108, 0]
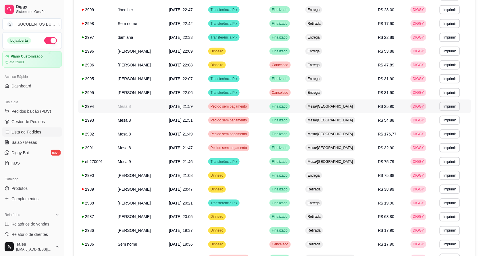
click at [377, 108] on td "R$ 25,90" at bounding box center [391, 106] width 32 height 14
click at [302, 114] on td "Finalizado" at bounding box center [284, 120] width 36 height 14
click at [302, 131] on td "Finalizado" at bounding box center [284, 134] width 36 height 14
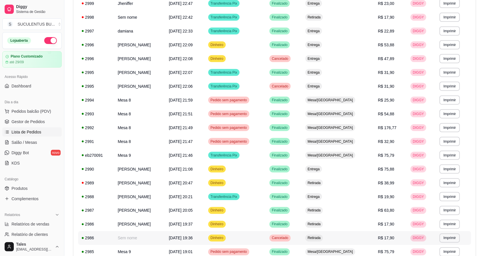
scroll to position [0, 0]
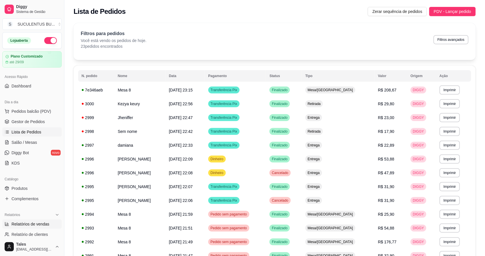
click at [26, 224] on span "Relatórios de vendas" at bounding box center [30, 224] width 38 height 6
select select "ALL"
select select "0"
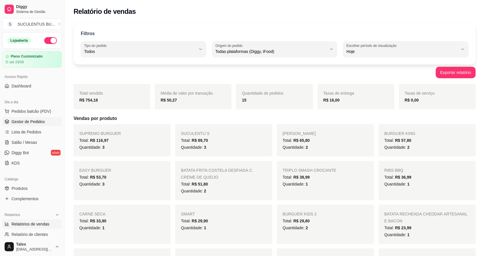
click at [23, 121] on span "Gestor de Pedidos" at bounding box center [27, 122] width 33 height 6
